Goal: Information Seeking & Learning: Learn about a topic

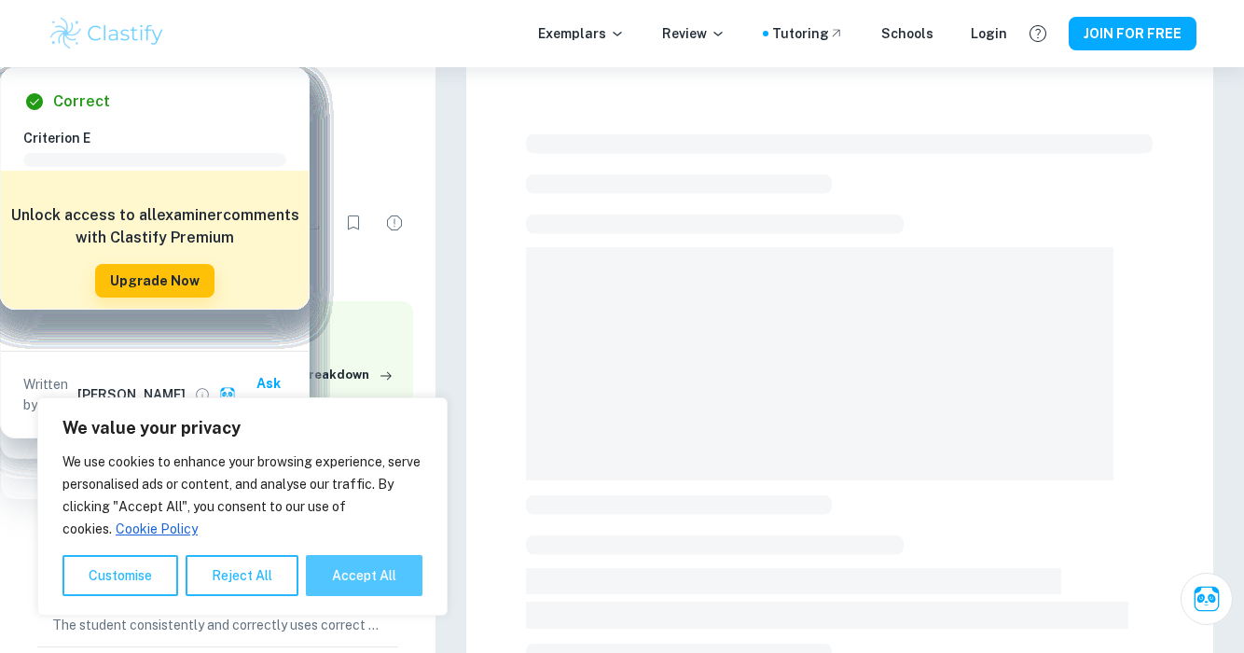
click at [360, 573] on button "Accept All" at bounding box center [364, 575] width 117 height 41
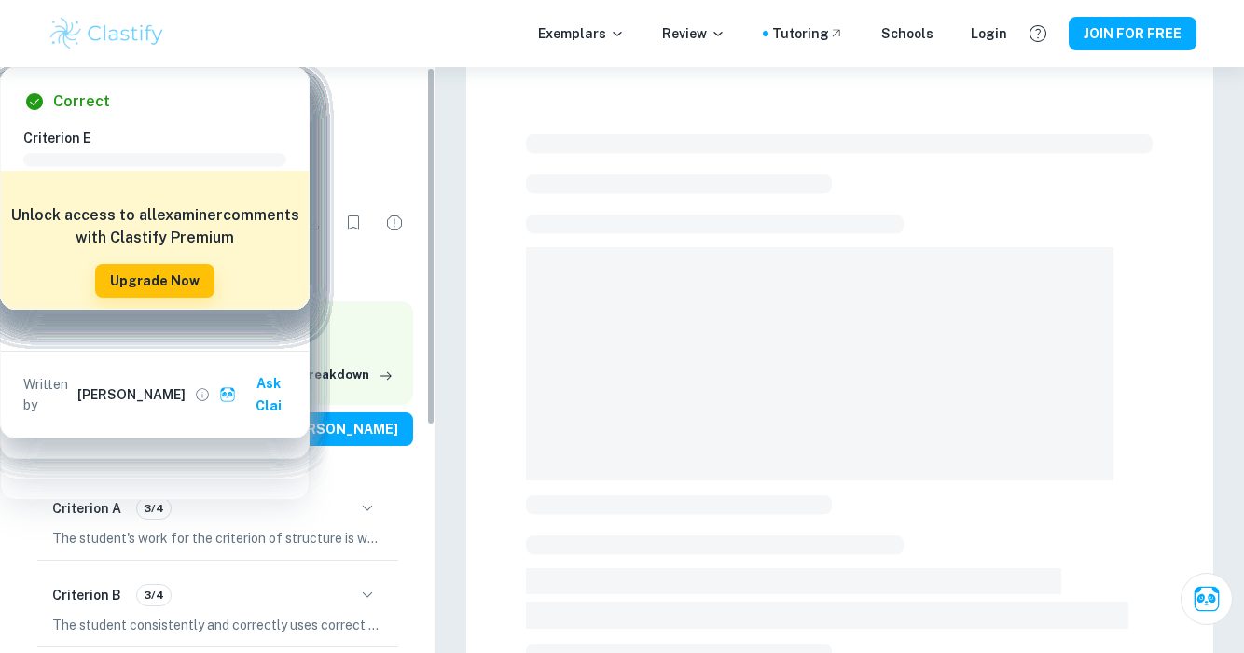
checkbox input "true"
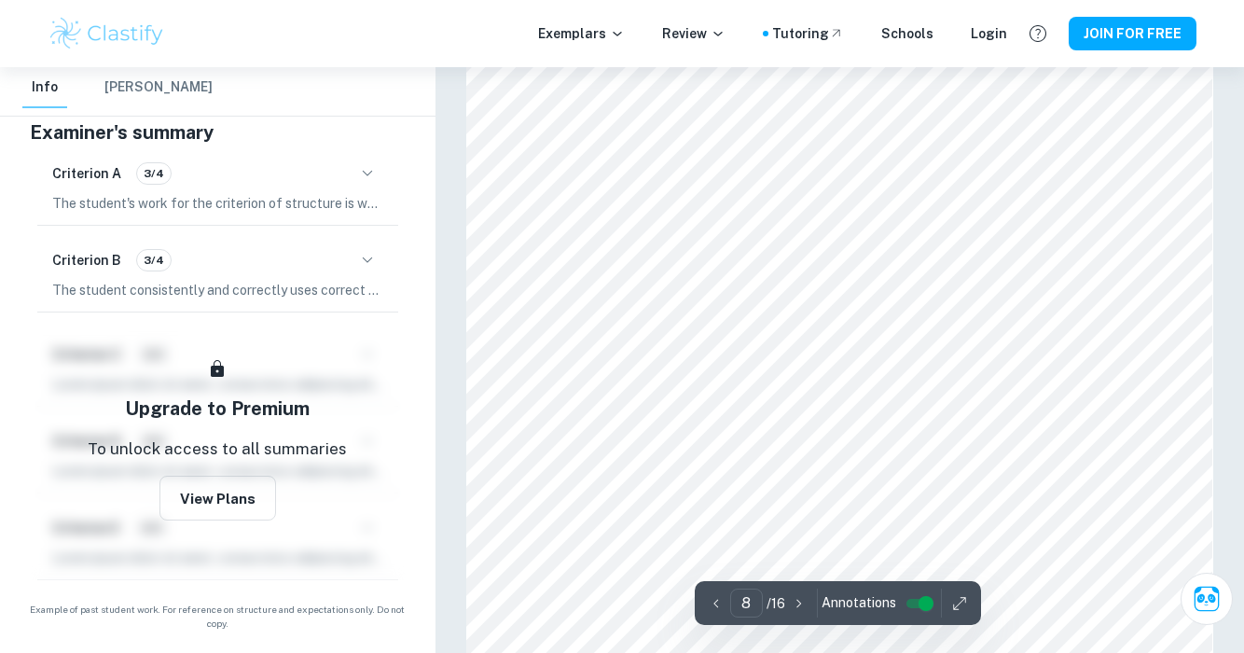
scroll to position [7546, 0]
type input "12"
